Goal: Task Accomplishment & Management: Complete application form

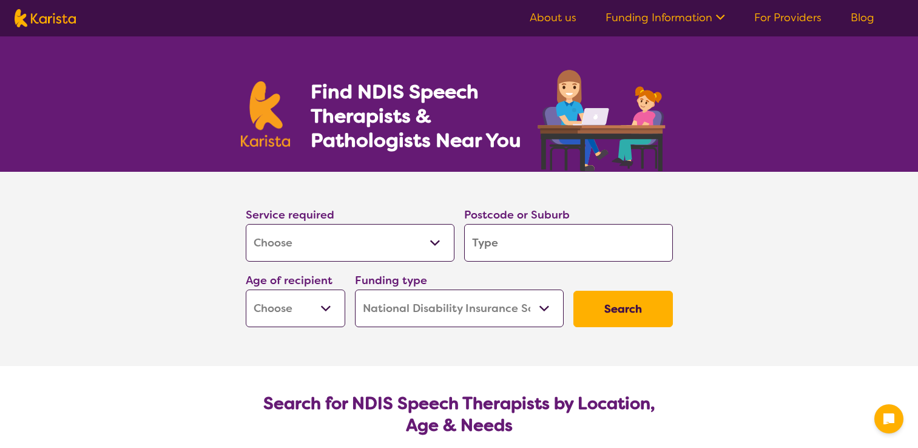
select select "[MEDICAL_DATA]"
select select "NDIS"
select select "[MEDICAL_DATA]"
select select "NDIS"
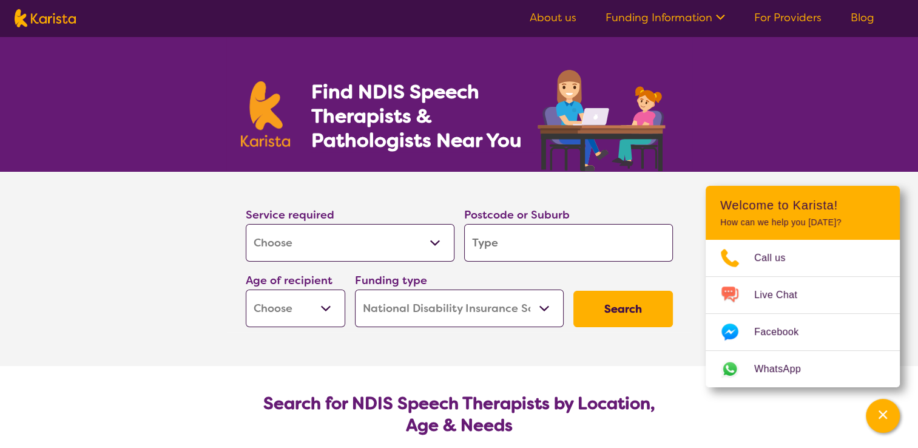
click at [384, 232] on select "Allied Health Assistant Assessment ([MEDICAL_DATA] or [MEDICAL_DATA]) Behaviour…" at bounding box center [350, 243] width 209 height 38
click at [246, 224] on select "Allied Health Assistant Assessment ([MEDICAL_DATA] or [MEDICAL_DATA]) Behaviour…" at bounding box center [350, 243] width 209 height 38
click at [568, 246] on input "search" at bounding box center [568, 243] width 209 height 38
type input "s"
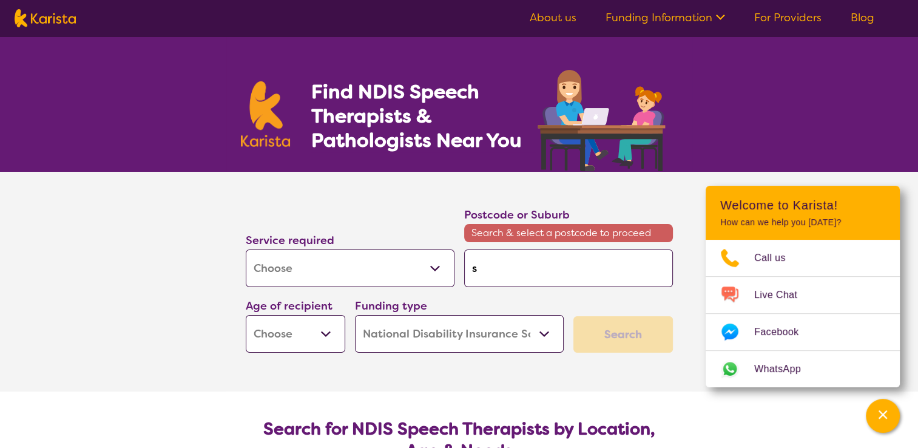
type input "sp"
type input "spr"
type input "spri"
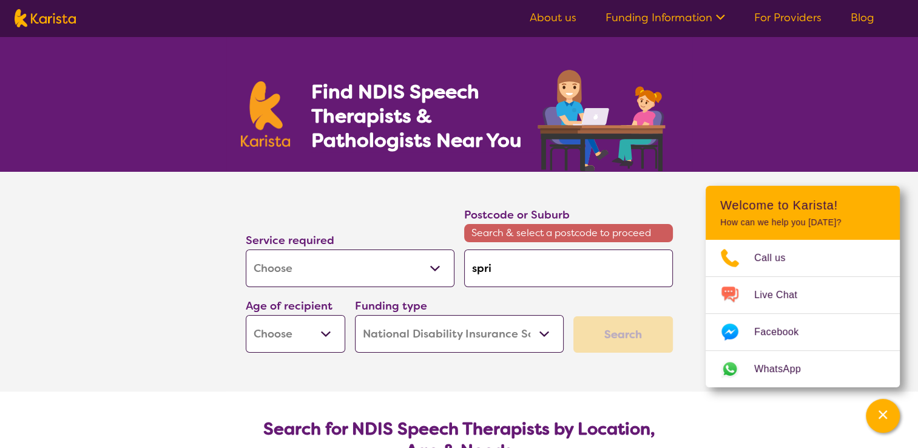
type input "spri"
type input "sprin"
type input "spring"
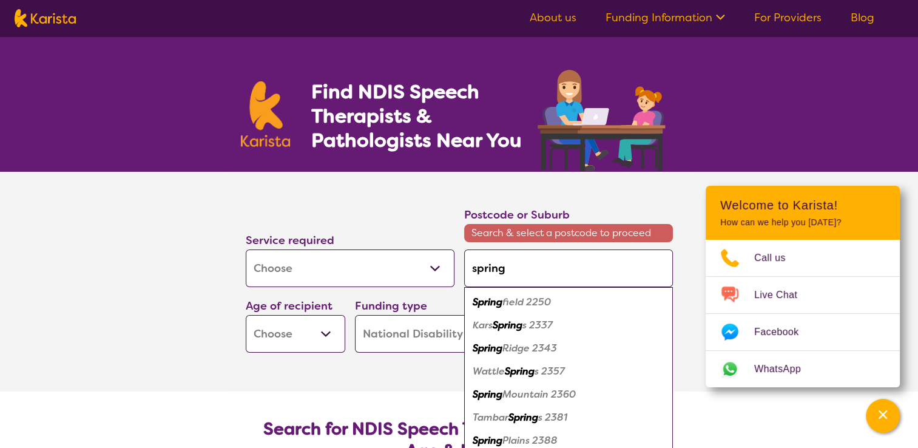
type input "springf"
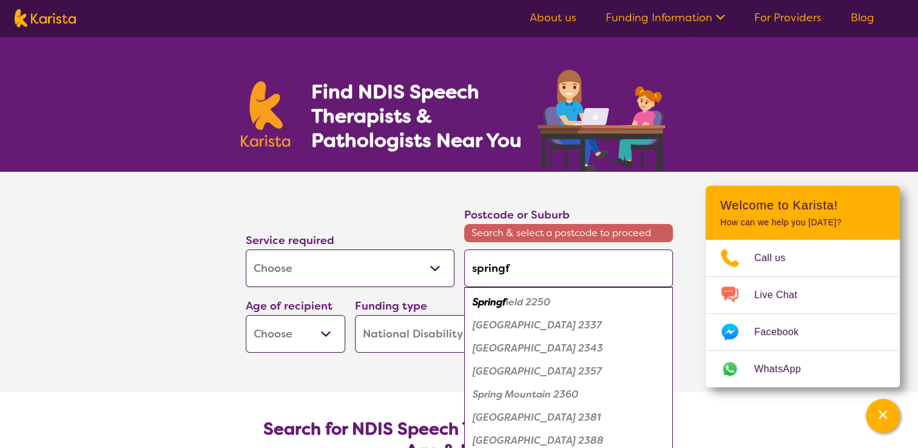
type input "springfe"
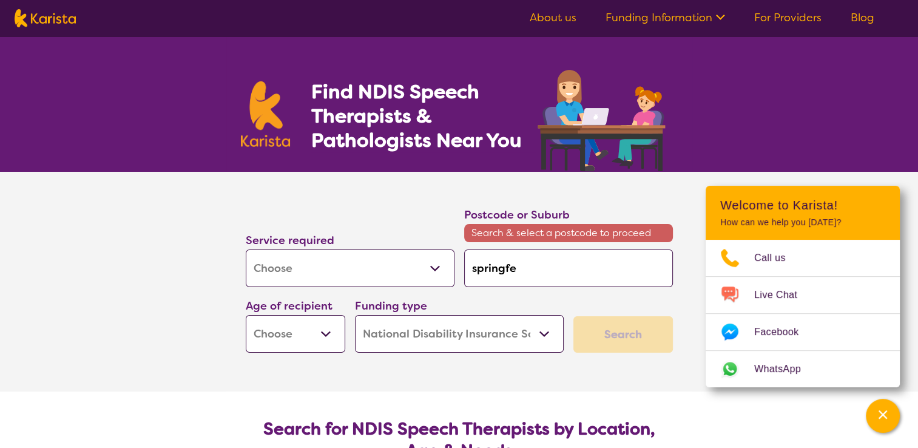
type input "springfei"
type input "springfei="
type input "springfei"
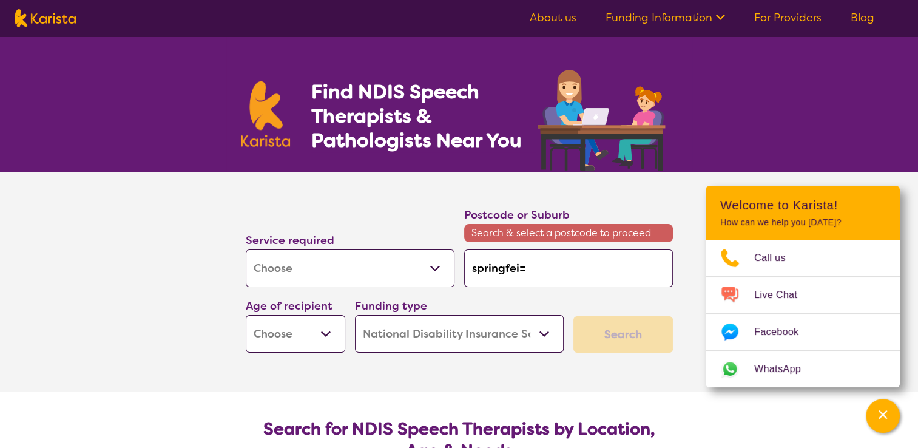
type input "springfei"
type input "springfe"
type input "springf"
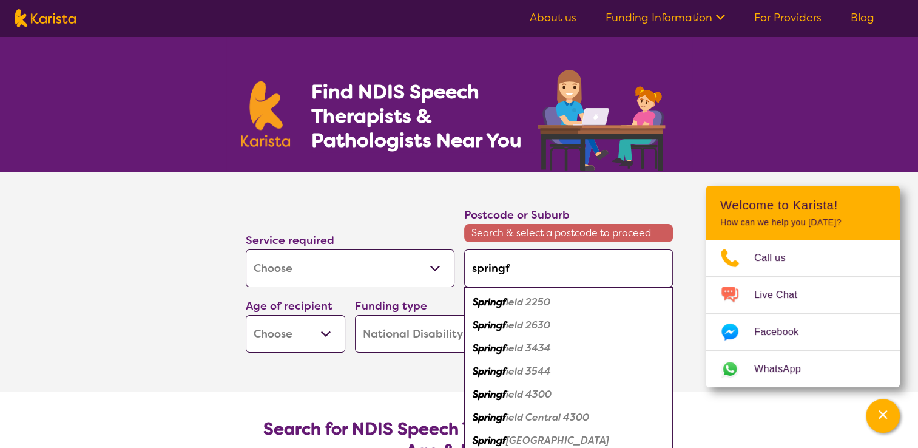
click at [559, 391] on div "Springf ield 4300" at bounding box center [568, 394] width 197 height 23
type input "4300"
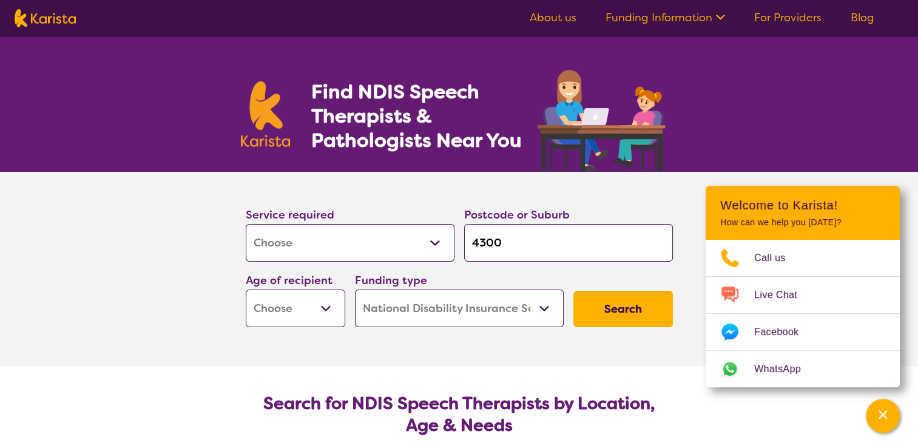
click at [320, 305] on select "Early Childhood - 0 to 9 Child - 10 to 11 Adolescent - 12 to 17 Adult - 18 to 6…" at bounding box center [296, 308] width 100 height 38
select select "EC"
click at [246, 289] on select "Early Childhood - 0 to 9 Child - 10 to 11 Adolescent - 12 to 17 Adult - 18 to 6…" at bounding box center [296, 308] width 100 height 38
select select "EC"
click at [488, 310] on select "Home Care Package (HCP) National Disability Insurance Scheme (NDIS) I don't know" at bounding box center [459, 308] width 209 height 38
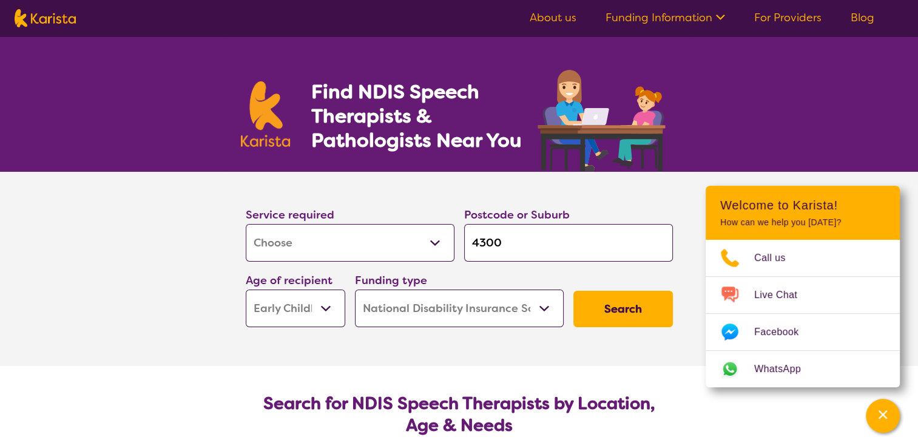
click at [355, 289] on select "Home Care Package (HCP) National Disability Insurance Scheme (NDIS) I don't know" at bounding box center [459, 308] width 209 height 38
click at [632, 302] on button "Search" at bounding box center [624, 309] width 100 height 36
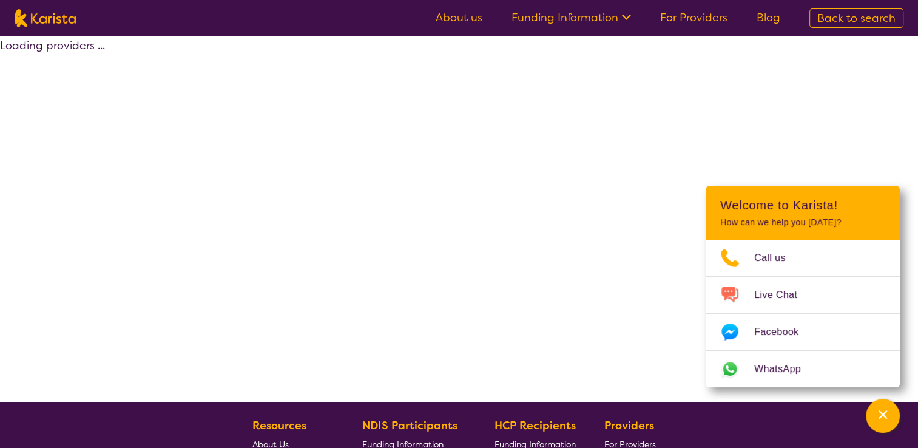
select select "[MEDICAL_DATA]"
select select "EC"
select select "NDIS"
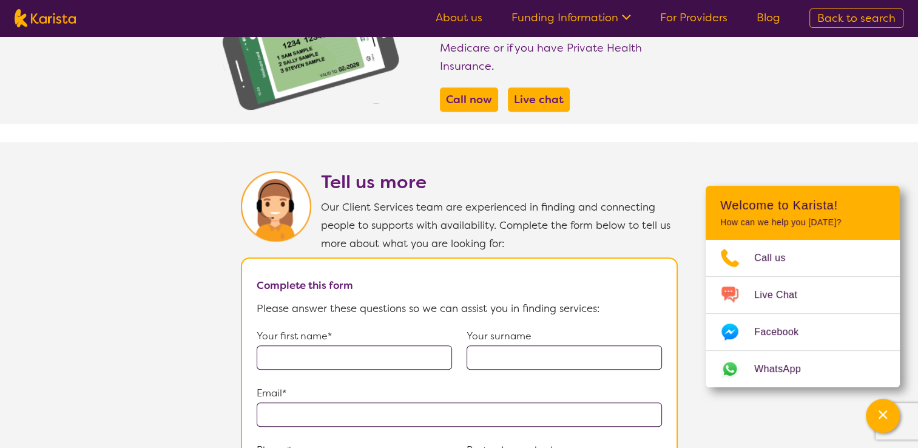
scroll to position [678, 0]
click at [387, 345] on input "text" at bounding box center [354, 357] width 195 height 24
type input "Gemma"
type input "[PERSON_NAME]"
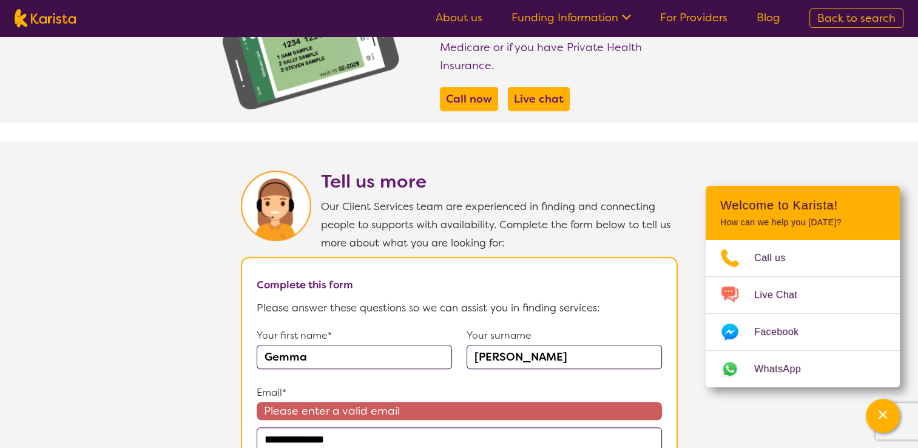
type input "**********"
type input "0450046690"
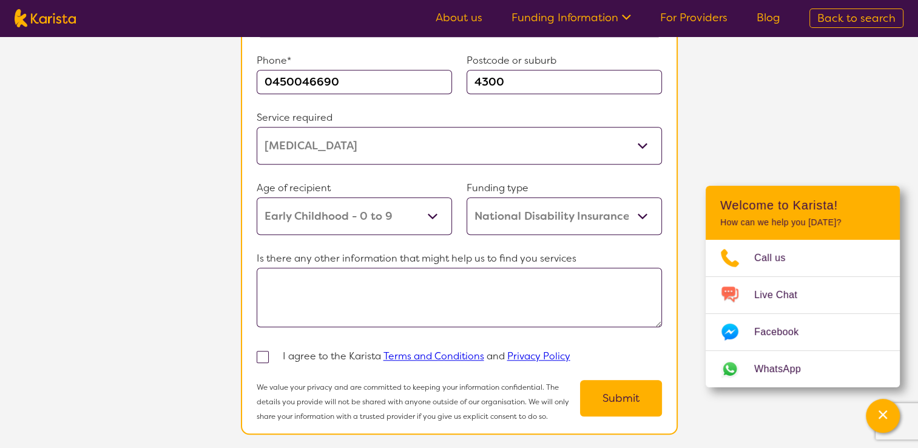
scroll to position [1068, 0]
click at [263, 350] on span at bounding box center [263, 356] width 12 height 12
click at [275, 351] on input "checkbox" at bounding box center [279, 355] width 8 height 8
checkbox input "true"
click at [645, 384] on button "Submit" at bounding box center [621, 397] width 82 height 36
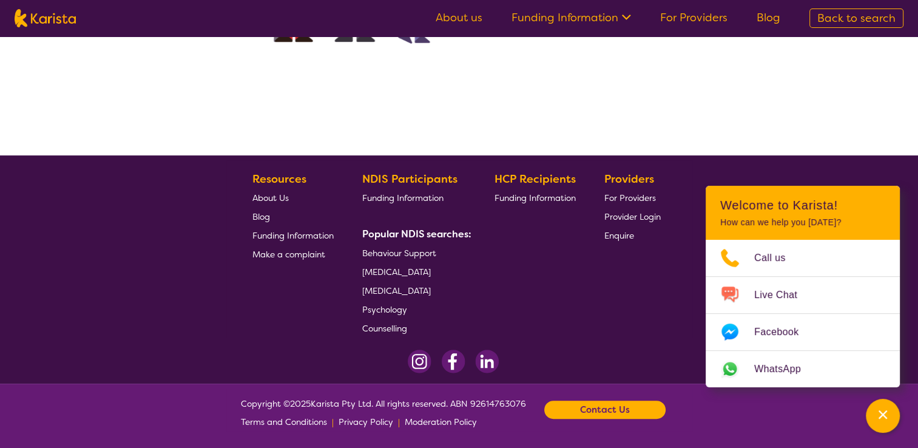
scroll to position [0, 0]
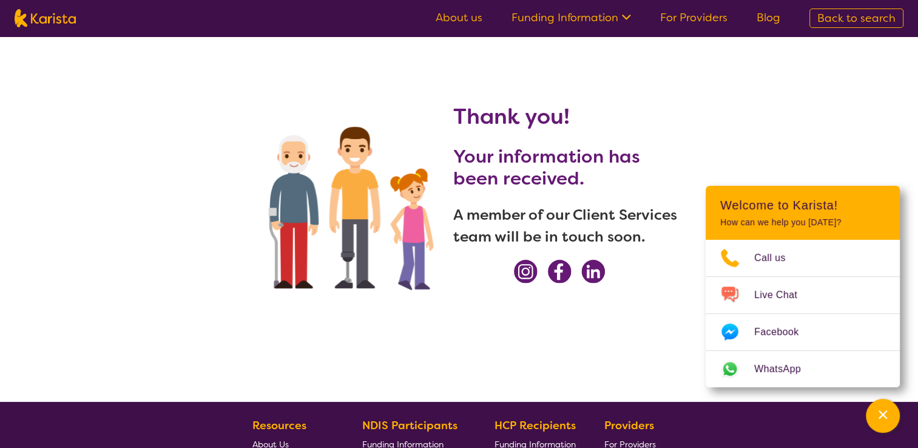
select select "[MEDICAL_DATA]"
select select "EC"
select select "NDIS"
select select "[MEDICAL_DATA]"
select select "EC"
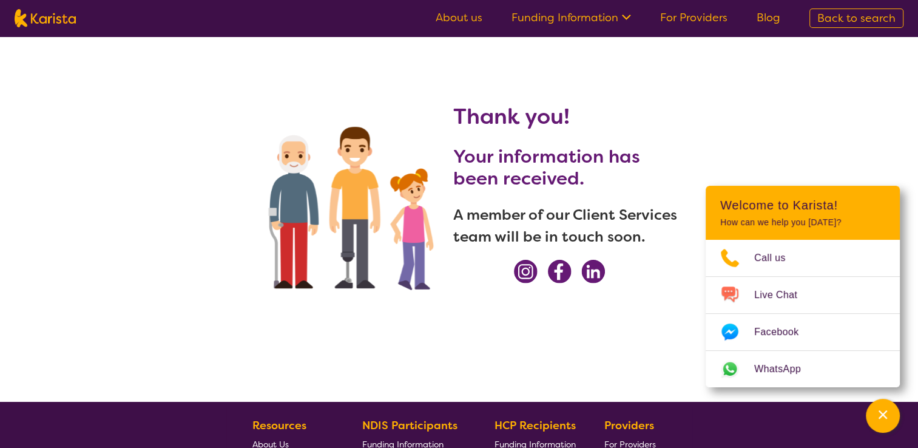
select select "NDIS"
